Goal: Task Accomplishment & Management: Use online tool/utility

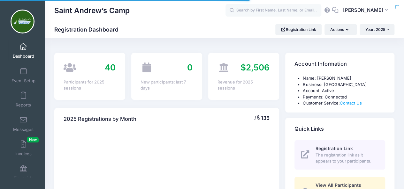
select select
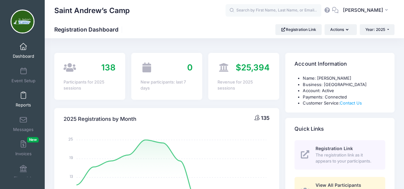
click at [23, 96] on span at bounding box center [23, 95] width 0 height 7
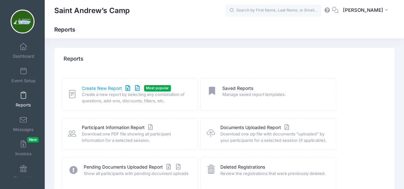
click at [111, 88] on link "Create New Report" at bounding box center [111, 88] width 59 height 7
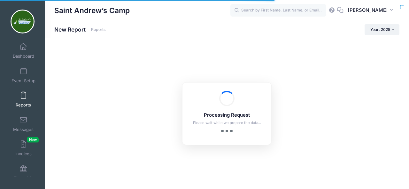
checkbox input "true"
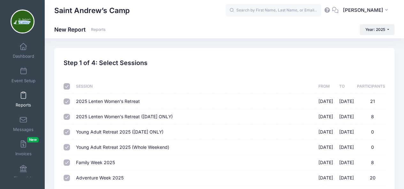
click at [66, 87] on input "checkbox" at bounding box center [67, 86] width 6 height 6
checkbox input "false"
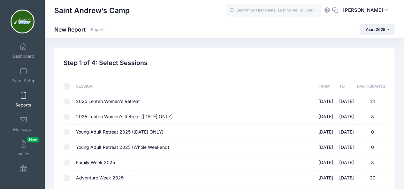
checkbox input "false"
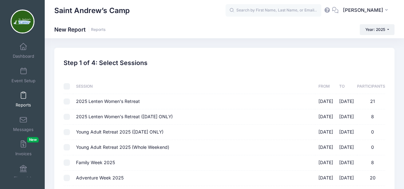
checkbox input "false"
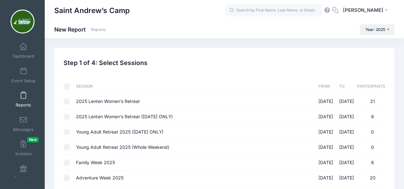
checkbox input "false"
click at [66, 87] on input "checkbox" at bounding box center [67, 86] width 6 height 6
checkbox input "true"
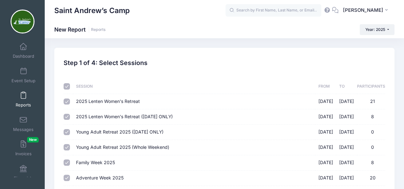
checkbox input "true"
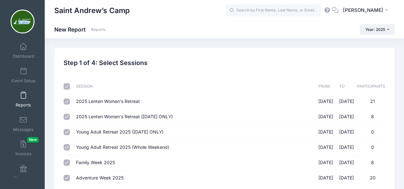
checkbox input "true"
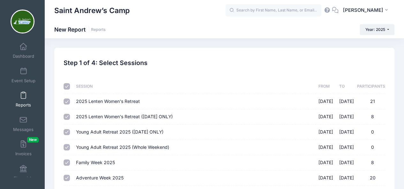
checkbox input "true"
click at [66, 104] on input "2025 Lenten Women's Retreat 03/28/2025 - 03/30/2025 21" at bounding box center [67, 102] width 6 height 6
checkbox input "false"
click at [66, 118] on input "2025 Lenten Women's Retreat (SATURDAY ONLY) 03/29/2025 - 03/29/2025 8" at bounding box center [67, 117] width 6 height 6
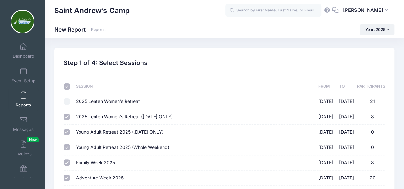
checkbox input "false"
click at [67, 131] on input "Young Adult Retreat 2025 (SATURDAY ONLY) 05/16/2025 - 05/18/2025 0" at bounding box center [67, 132] width 6 height 6
checkbox input "false"
click at [67, 148] on input "Young Adult Retreat 2025 (Whole Weekend) 05/16/2025 - 05/18/2025 0" at bounding box center [67, 147] width 6 height 6
checkbox input "false"
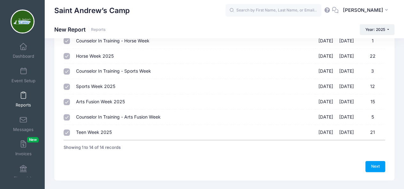
scroll to position [168, 0]
click at [378, 164] on link "Next" at bounding box center [375, 166] width 20 height 11
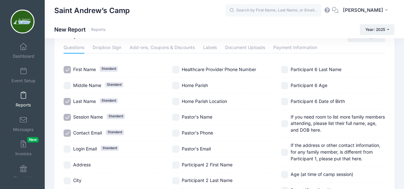
scroll to position [26, 0]
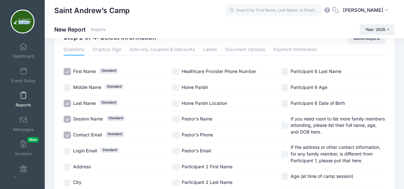
click at [179, 91] on input "Home Parish" at bounding box center [175, 87] width 7 height 7
checkbox input "true"
click at [177, 107] on input "Home Parish Location" at bounding box center [175, 103] width 7 height 7
checkbox input "true"
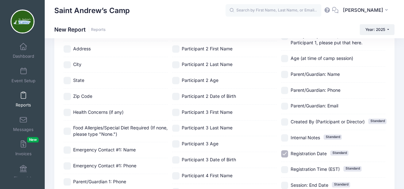
scroll to position [147, 0]
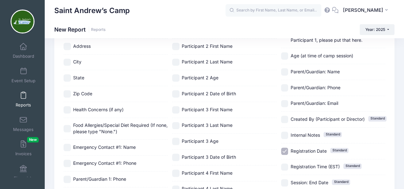
click at [285, 150] on input "Registration Date Standard" at bounding box center [284, 151] width 7 height 7
checkbox input "false"
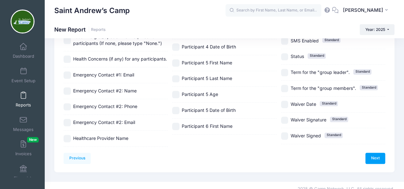
scroll to position [321, 0]
click at [378, 156] on link "Next" at bounding box center [375, 158] width 20 height 11
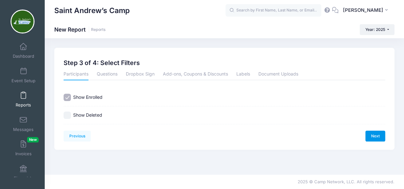
scroll to position [0, 0]
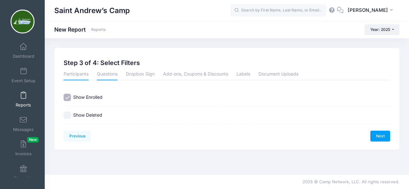
click at [110, 75] on link "Questions" at bounding box center [107, 75] width 21 height 12
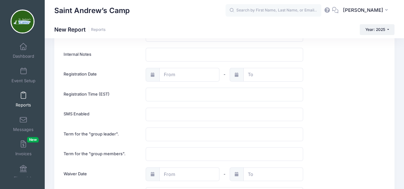
scroll to position [1272, 0]
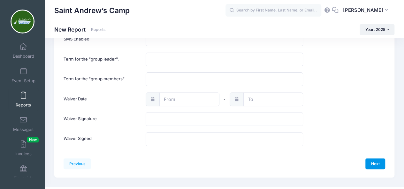
click at [376, 159] on link "Next" at bounding box center [375, 164] width 20 height 11
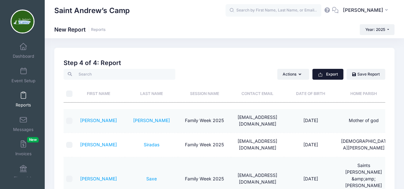
click at [332, 78] on button "Export" at bounding box center [327, 74] width 31 height 11
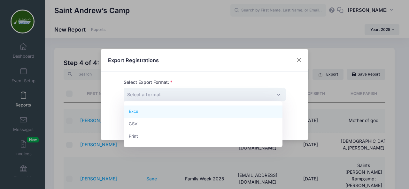
click at [270, 96] on span "Select a format" at bounding box center [205, 95] width 162 height 14
select select "excel"
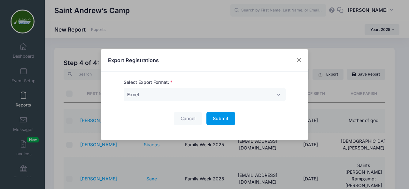
click at [224, 121] on span "Submit" at bounding box center [221, 118] width 16 height 5
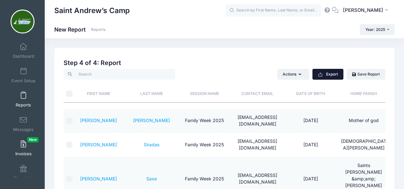
scroll to position [8, 0]
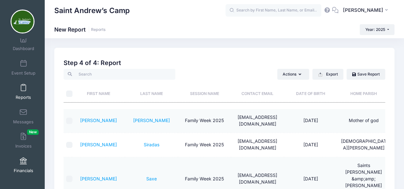
click at [23, 161] on span at bounding box center [23, 161] width 0 height 7
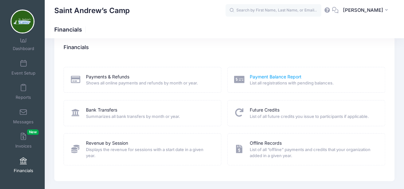
scroll to position [11, 0]
click at [270, 76] on link "Payment Balance Report" at bounding box center [276, 77] width 52 height 7
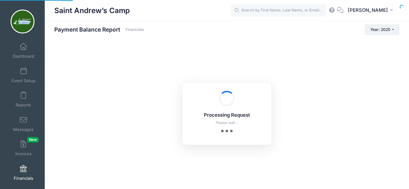
select select "10"
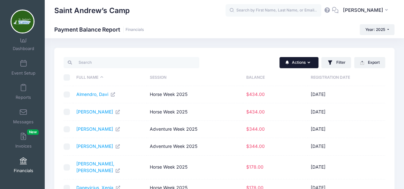
click at [313, 61] on button "Actions" at bounding box center [299, 62] width 39 height 11
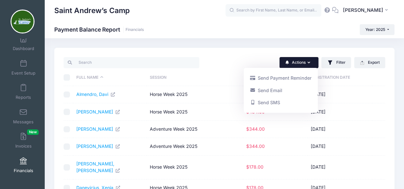
click at [313, 61] on button "Actions" at bounding box center [299, 62] width 39 height 11
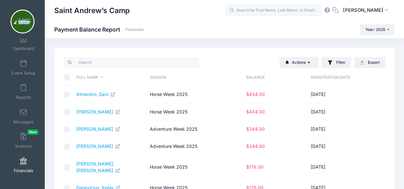
click at [67, 77] on input "\a \a \a \a" at bounding box center [67, 77] width 6 height 6
checkbox input "true"
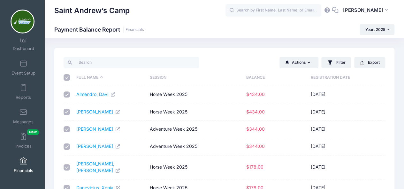
checkbox input "true"
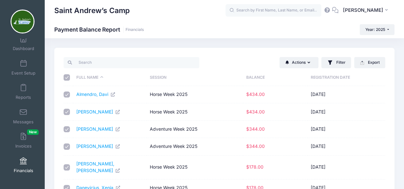
checkbox input "true"
click at [380, 62] on button "Export" at bounding box center [369, 62] width 31 height 11
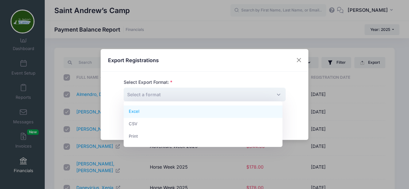
click at [273, 97] on span "Select a format" at bounding box center [205, 95] width 162 height 14
select select "excel"
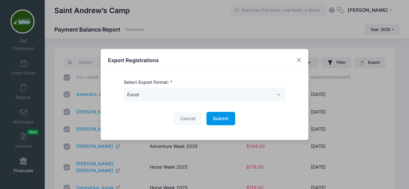
click at [219, 120] on span "Submit" at bounding box center [221, 118] width 16 height 5
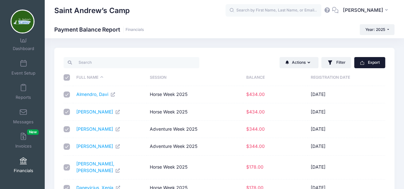
scroll to position [121, 0]
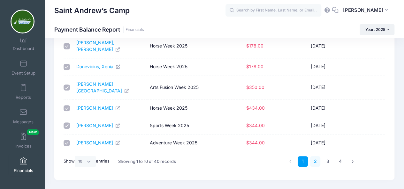
click at [314, 157] on link "2" at bounding box center [315, 162] width 11 height 11
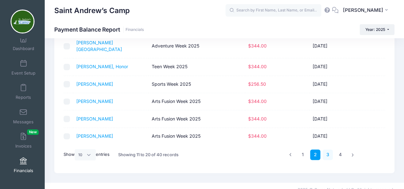
click at [327, 150] on link "3" at bounding box center [328, 155] width 11 height 11
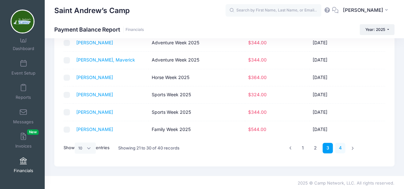
click at [338, 149] on link "4" at bounding box center [340, 148] width 11 height 11
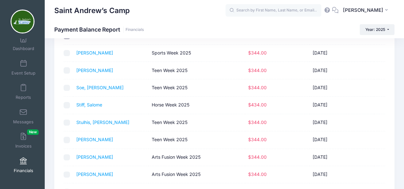
scroll to position [0, 0]
